Goal: Task Accomplishment & Management: Manage account settings

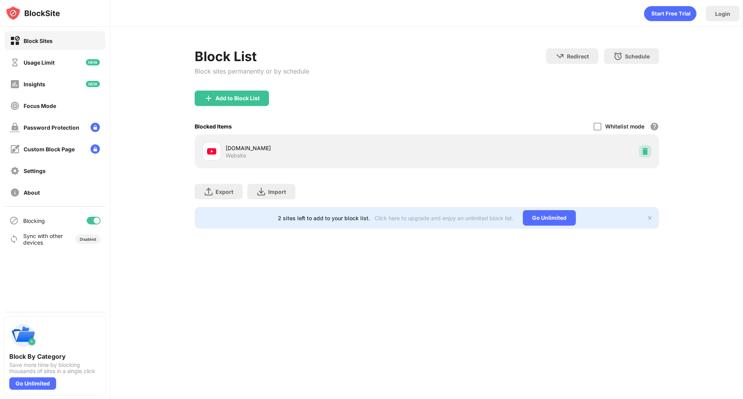
click at [651, 153] on div at bounding box center [645, 151] width 12 height 12
